Goal: Find specific page/section: Find specific page/section

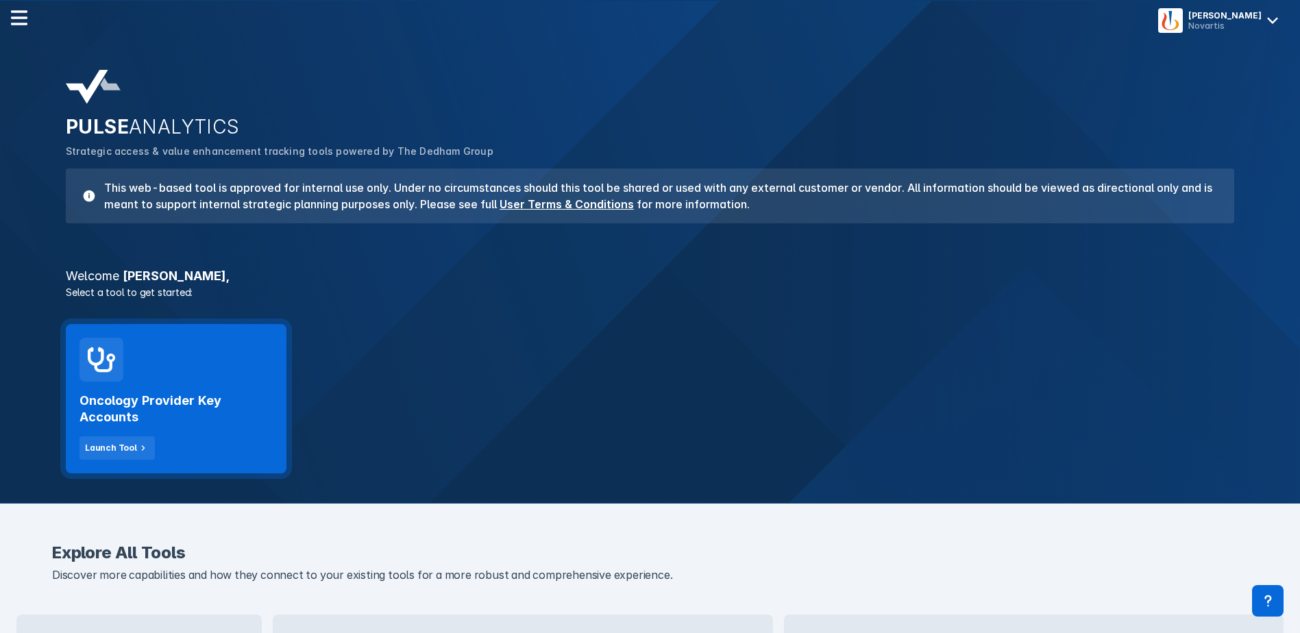
click at [183, 378] on div "Oncology Provider Key Accounts Launch Tool" at bounding box center [176, 398] width 221 height 149
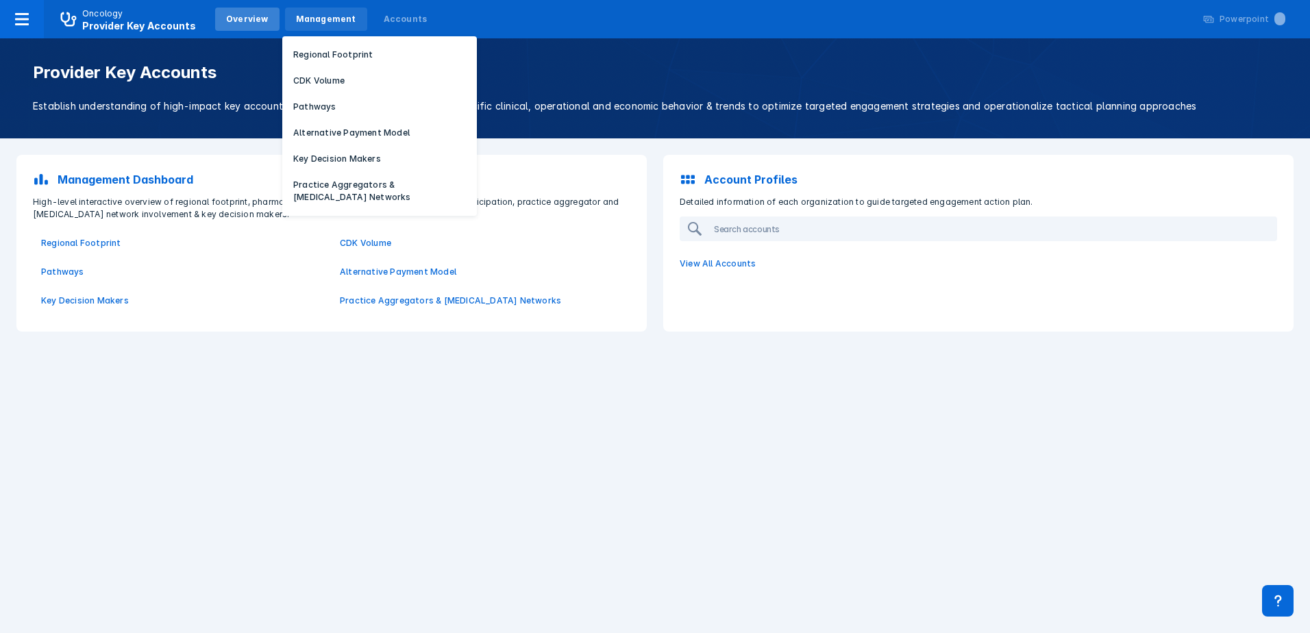
click at [310, 16] on div "Management" at bounding box center [326, 19] width 60 height 12
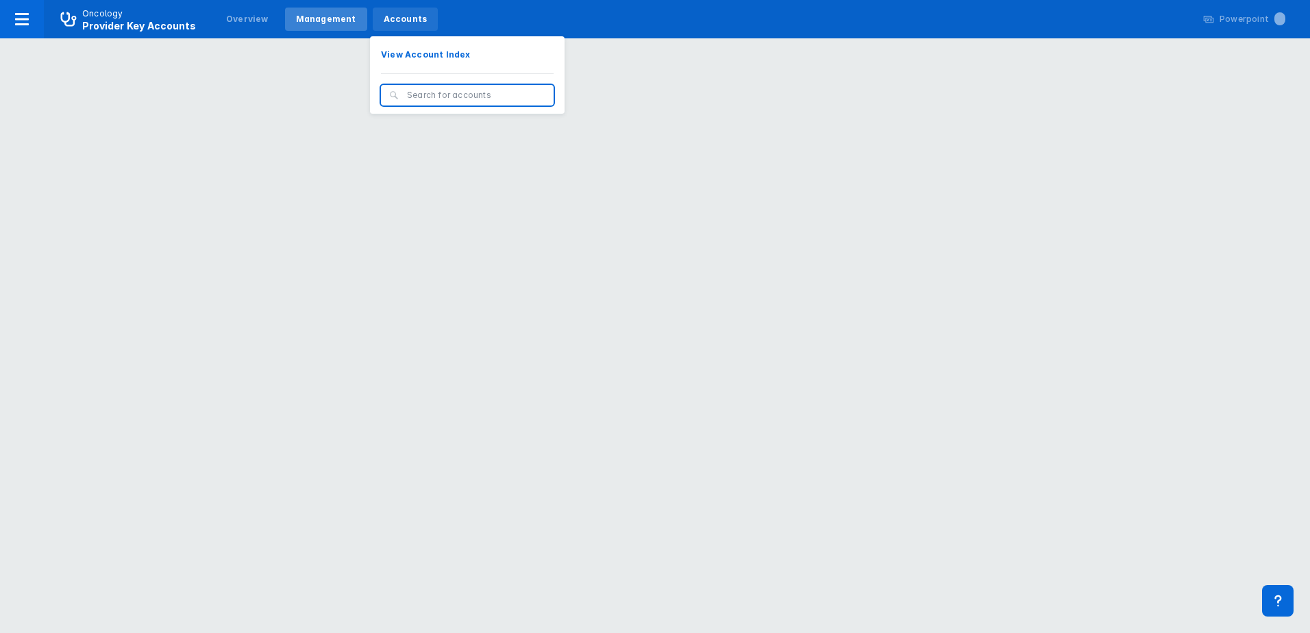
click at [384, 16] on div "Accounts" at bounding box center [406, 19] width 44 height 12
